Goal: Entertainment & Leisure: Browse casually

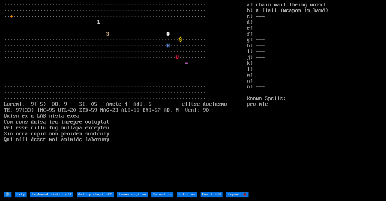
click at [178, 123] on larn "··································································· ···········…" at bounding box center [125, 96] width 243 height 189
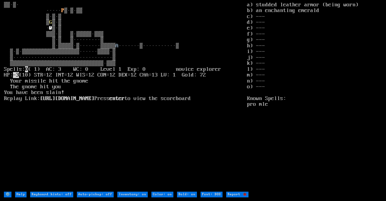
click at [93, 112] on larn "▒▒·▒· ····· P ▒·▒·▒▒ ▒·▒·▒ ▒ G ▒·▒ · @ A 0 ( 1) AC: 3 WC: 0 Level 1 Exp: 0 novi…" at bounding box center [125, 96] width 243 height 189
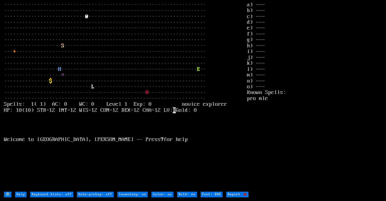
click at [185, 122] on larn "··································································· ···········…" at bounding box center [125, 96] width 243 height 189
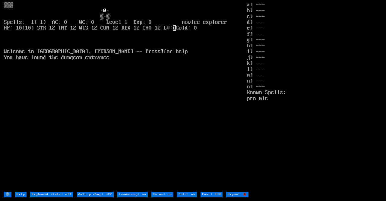
click at [161, 118] on larn "@ · ▒·▒ Spells: 1( 1) AC: 0 WC: 0 Level 1 Exp: 0 novice explorer HP: 10(10) STR…" at bounding box center [125, 96] width 243 height 189
click at [148, 108] on larn "@ ▒ ▒·▒ Spells: 1( 1) AC: 0 WC: 0 Level 1 Exp: 0 novice explorer HP: 10(10) STR…" at bounding box center [125, 96] width 243 height 189
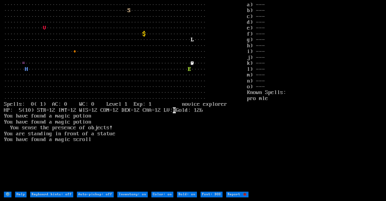
click at [118, 138] on larn "··································································· ···········…" at bounding box center [125, 96] width 243 height 189
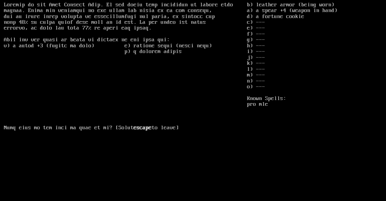
click at [333, 133] on stats "b) leather armor (being worn) a) a spear +4 (weapon in hand) d) a fortune cooki…" at bounding box center [314, 96] width 135 height 189
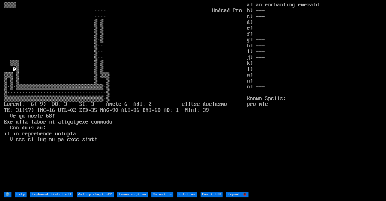
drag, startPoint x: 258, startPoint y: 43, endPoint x: 299, endPoint y: 0, distance: 59.3
click at [258, 42] on stats "a) an enchanting emerald b) --- c) --- d) --- e) --- f) --- g) --- h) --- i) --…" at bounding box center [314, 96] width 135 height 189
click at [323, 21] on stats "a) an enchanting emerald b) --- c) --- d) --- e) --- f) --- g) --- h) --- i) --…" at bounding box center [314, 96] width 135 height 189
